Goal: Transaction & Acquisition: Purchase product/service

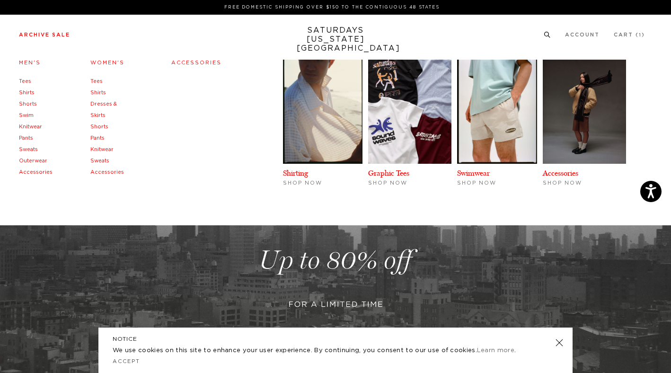
click at [41, 34] on link "Archive Sale" at bounding box center [44, 34] width 51 height 5
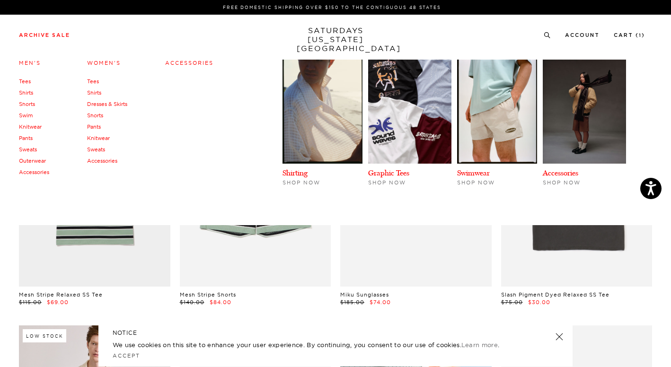
click at [33, 162] on link "Outerwear" at bounding box center [32, 161] width 27 height 7
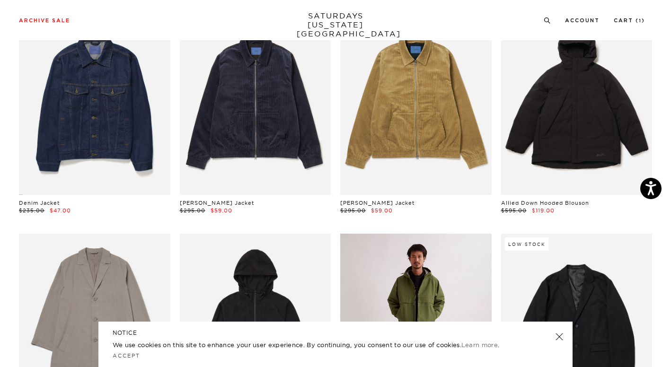
scroll to position [328, 0]
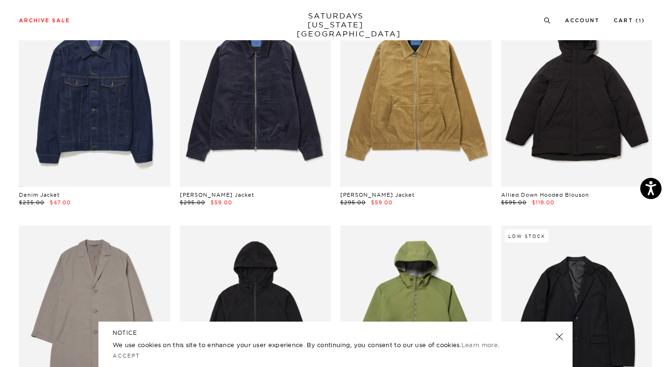
click at [557, 335] on link at bounding box center [559, 336] width 13 height 13
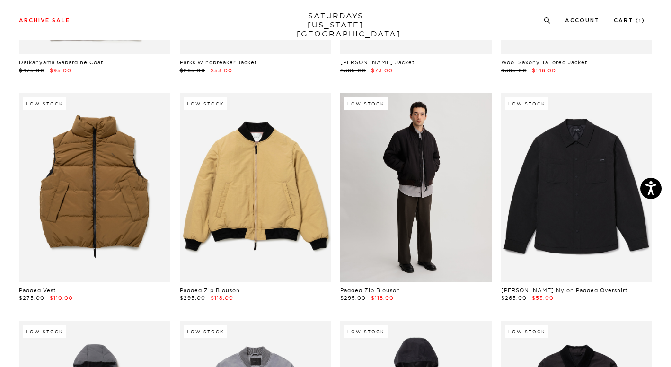
scroll to position [695, 4]
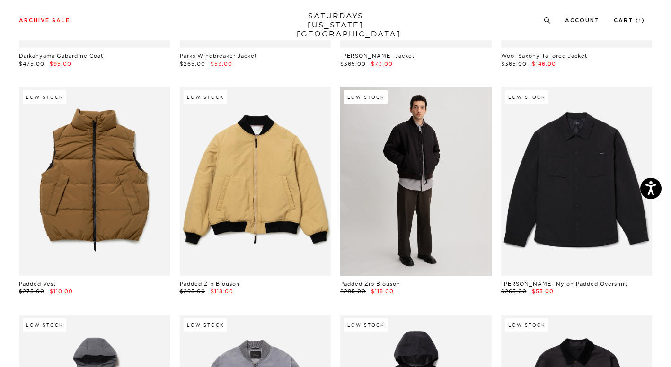
click at [462, 265] on link at bounding box center [416, 181] width 152 height 189
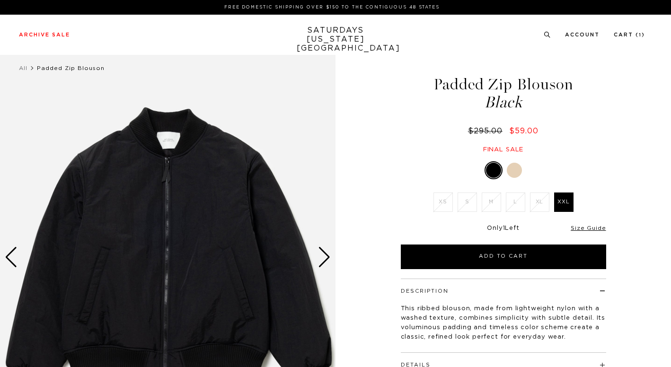
click at [518, 174] on div at bounding box center [514, 170] width 15 height 15
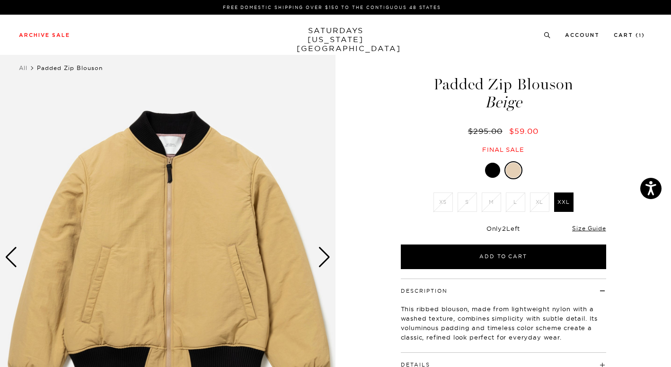
click at [493, 174] on div at bounding box center [492, 170] width 15 height 15
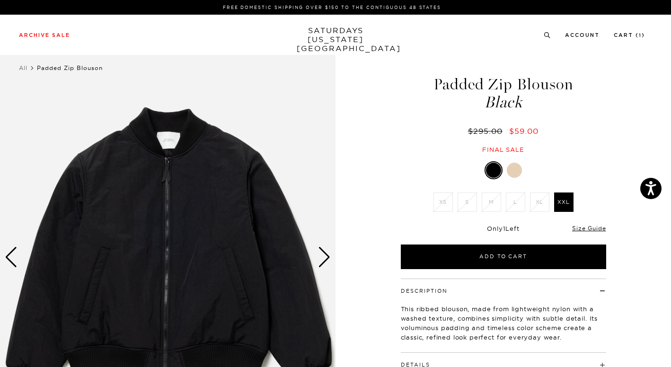
click at [499, 177] on link at bounding box center [494, 170] width 18 height 18
click at [28, 6] on p "FREE DOMESTIC SHIPPING OVER $150 TO THE CONTIGUOUS 48 STATES" at bounding box center [332, 7] width 619 height 7
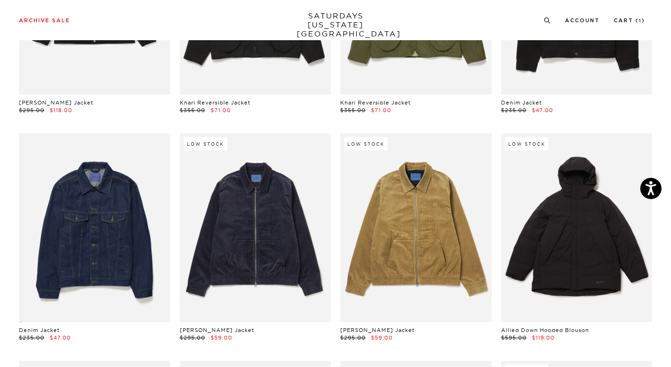
scroll to position [0, 3]
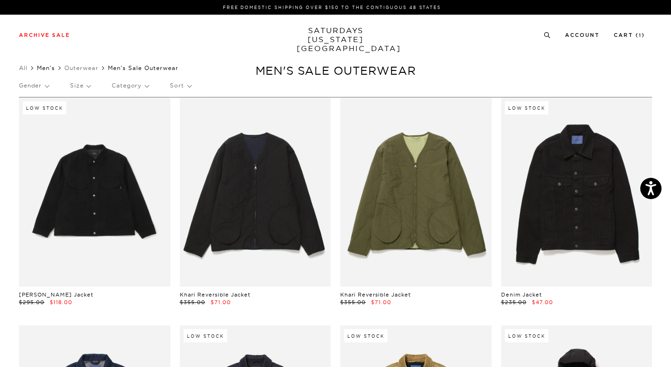
click at [48, 67] on link "Men's" at bounding box center [46, 67] width 18 height 7
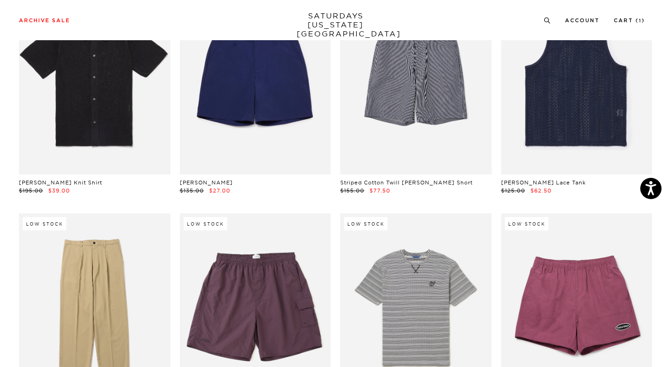
scroll to position [3336, 0]
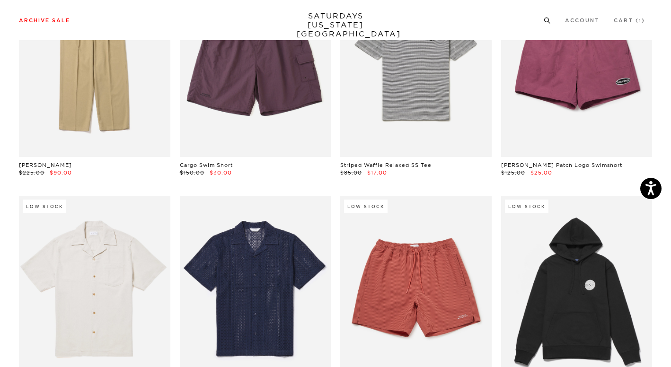
click at [545, 19] on icon at bounding box center [547, 21] width 7 height 6
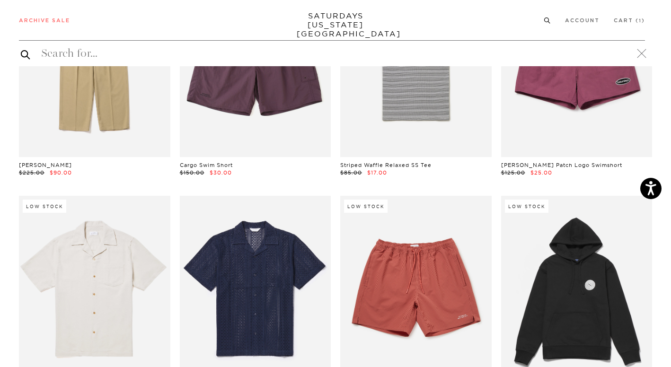
click at [312, 36] on div "Archive Sale Men's Tees Shirts Shorts Swim Knitwear Pants Sweats Women's" at bounding box center [335, 20] width 671 height 40
click at [305, 56] on input "search" at bounding box center [332, 53] width 626 height 15
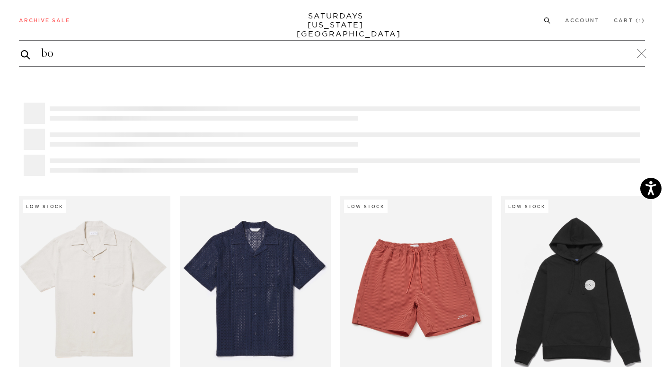
type input "bom"
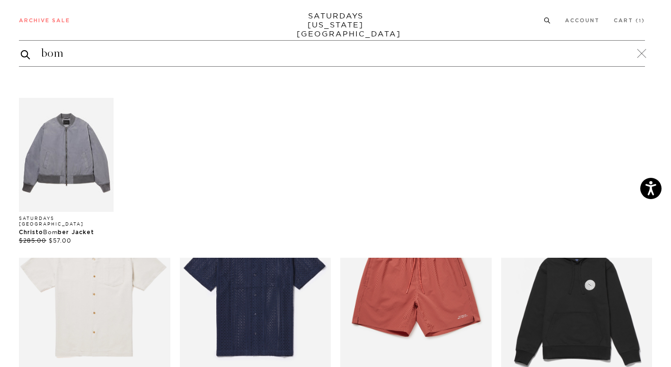
click at [80, 179] on img "Products: Christo Bomber Jacket" at bounding box center [66, 155] width 95 height 114
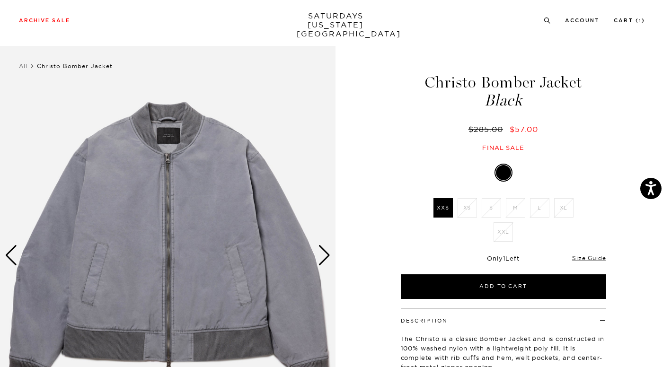
click at [500, 177] on label "Black" at bounding box center [503, 172] width 15 height 15
click at [0, 0] on input "Black" at bounding box center [0, 0] width 0 height 0
click at [503, 174] on label "Black" at bounding box center [503, 172] width 15 height 15
click at [0, 0] on input "Black" at bounding box center [0, 0] width 0 height 0
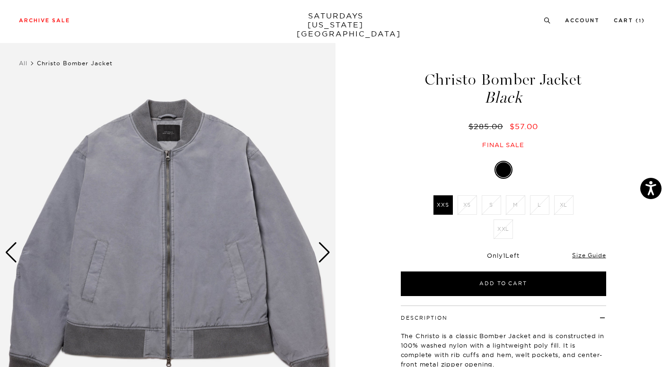
scroll to position [2, 0]
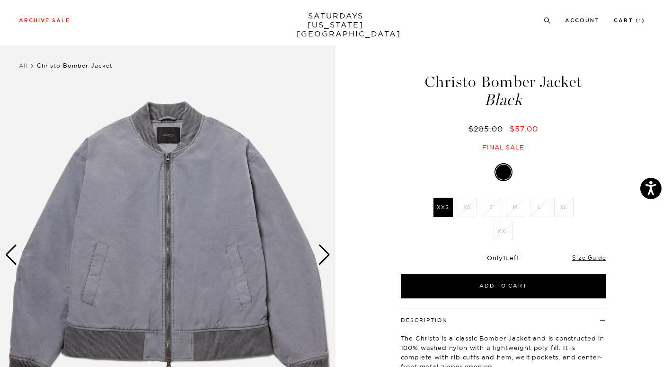
drag, startPoint x: 484, startPoint y: 81, endPoint x: 530, endPoint y: 88, distance: 46.4
click at [530, 88] on h1 "Christo Bomber Jacket Black" at bounding box center [504, 91] width 208 height 34
click at [503, 114] on div "Christo Bomber Jacket Black $285.00 $57.00 Final sale" at bounding box center [504, 103] width 208 height 97
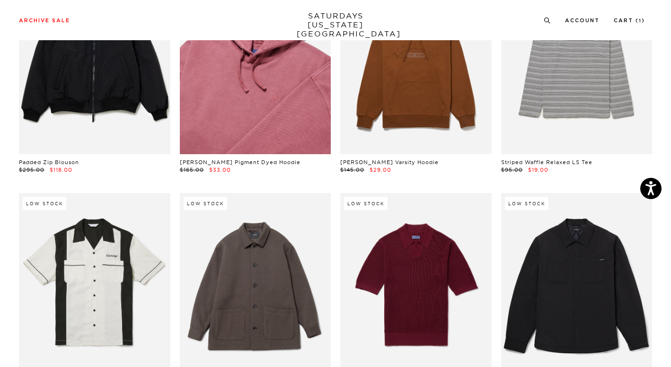
scroll to position [9077, 0]
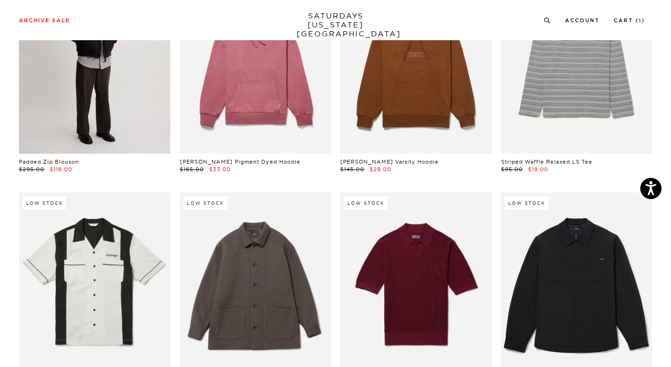
click at [108, 52] on link at bounding box center [95, 58] width 152 height 189
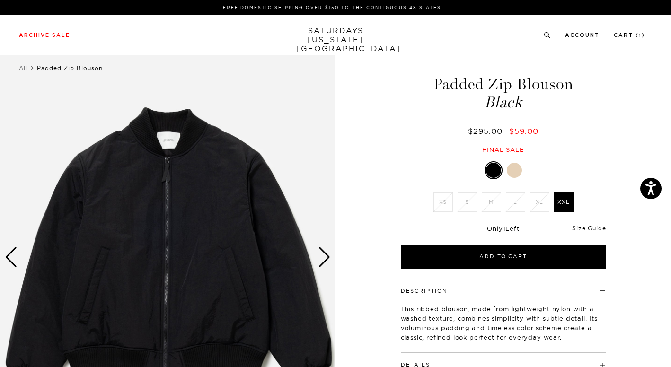
click at [489, 195] on li "M" at bounding box center [492, 202] width 24 height 19
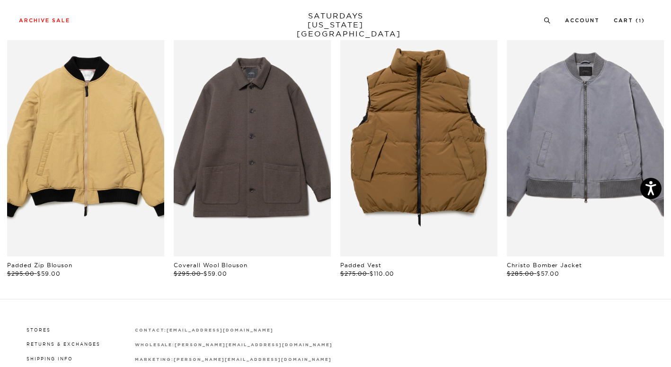
scroll to position [504, 0]
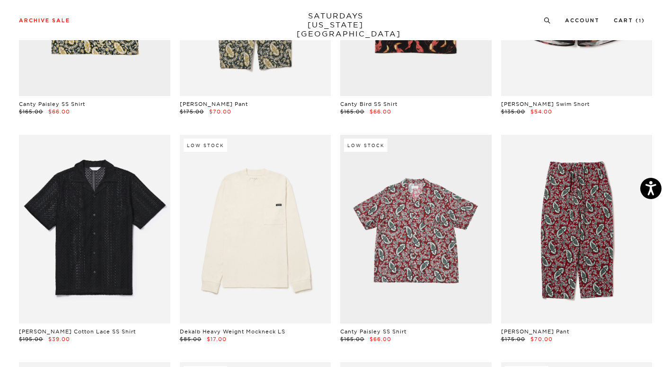
scroll to position [96, 2]
